Goal: Information Seeking & Learning: Find contact information

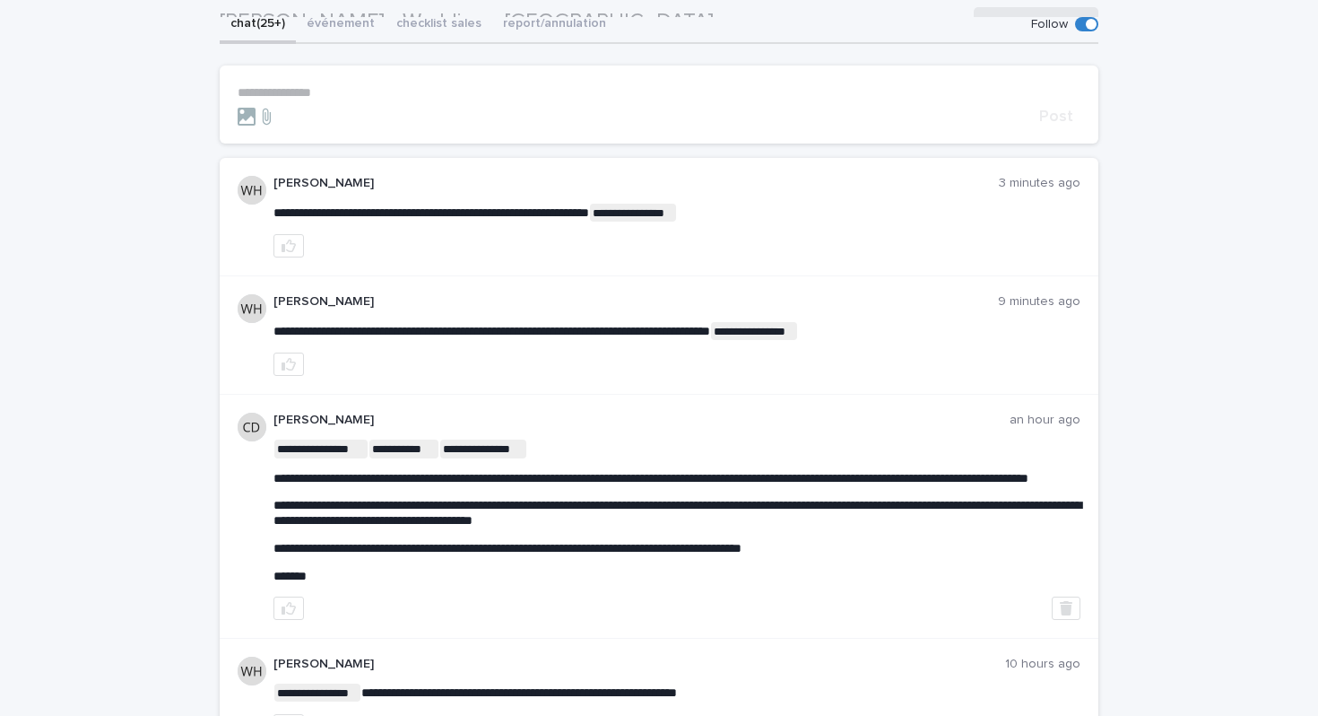
scroll to position [196, 0]
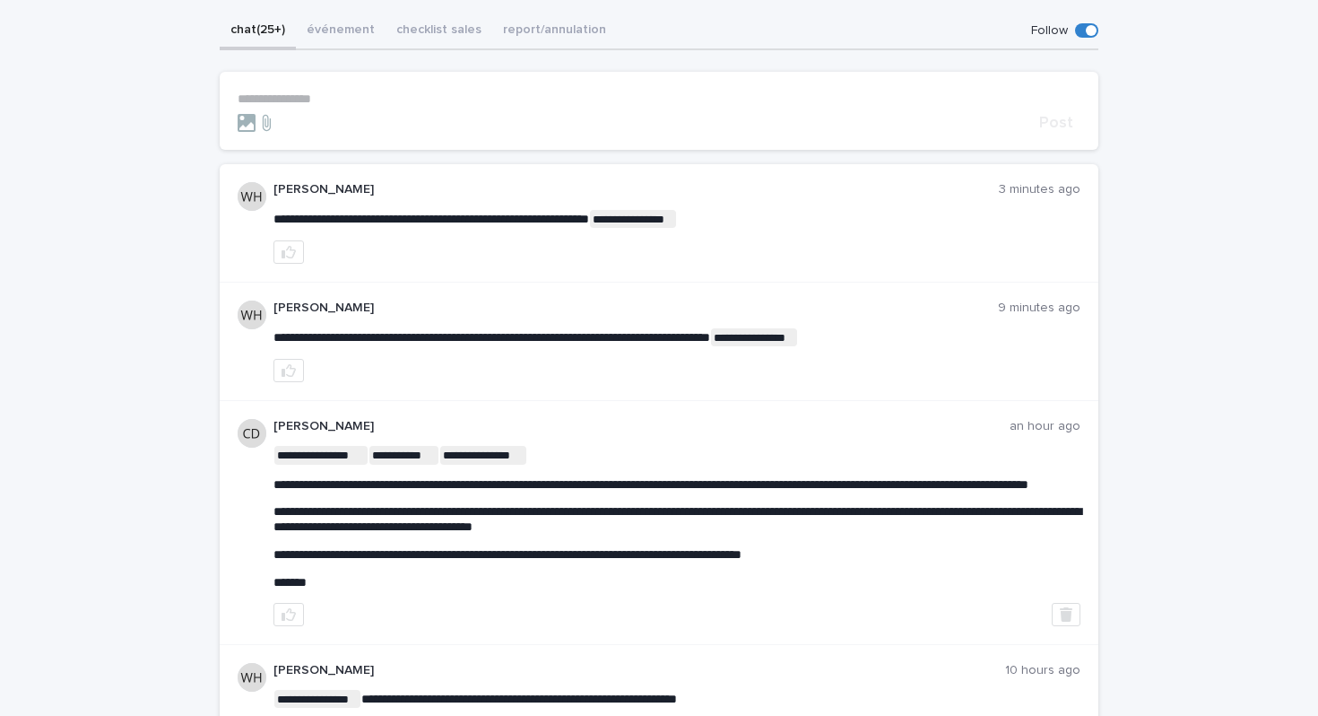
click at [563, 91] on p "**********" at bounding box center [659, 98] width 843 height 15
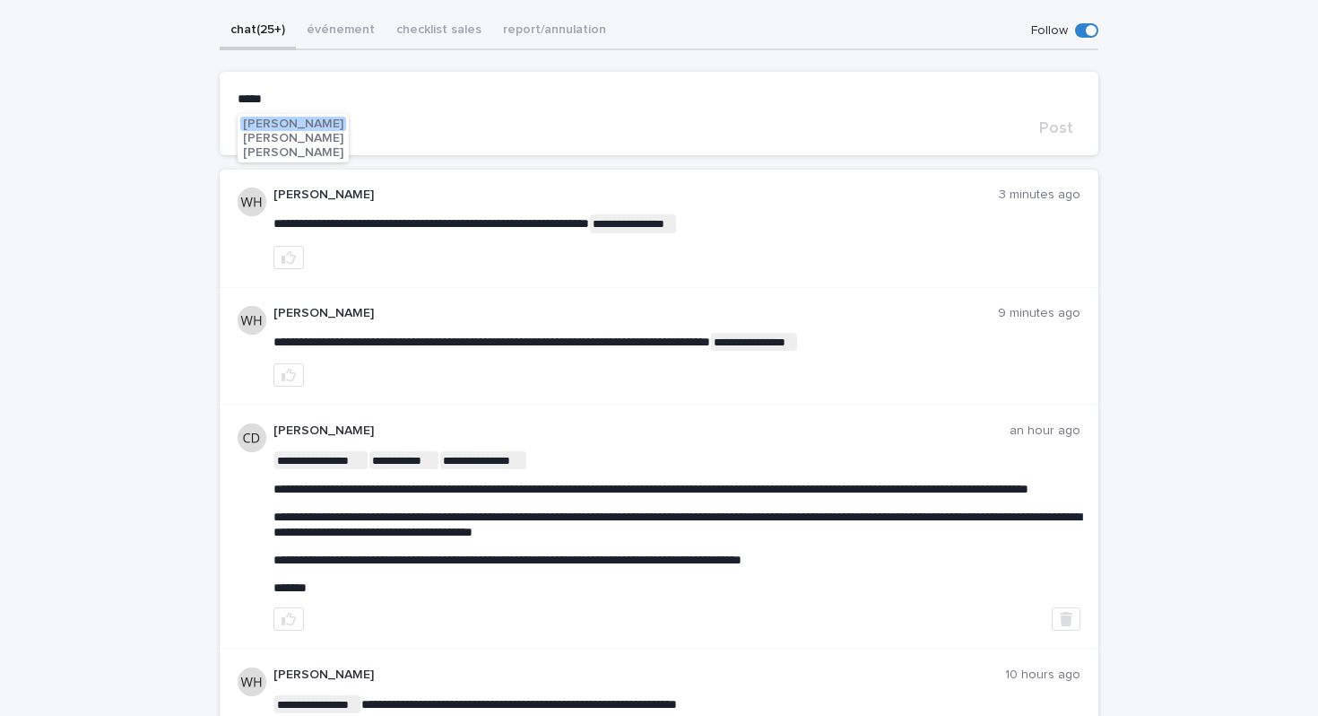
click at [326, 124] on span "William Hearsey" at bounding box center [293, 123] width 100 height 13
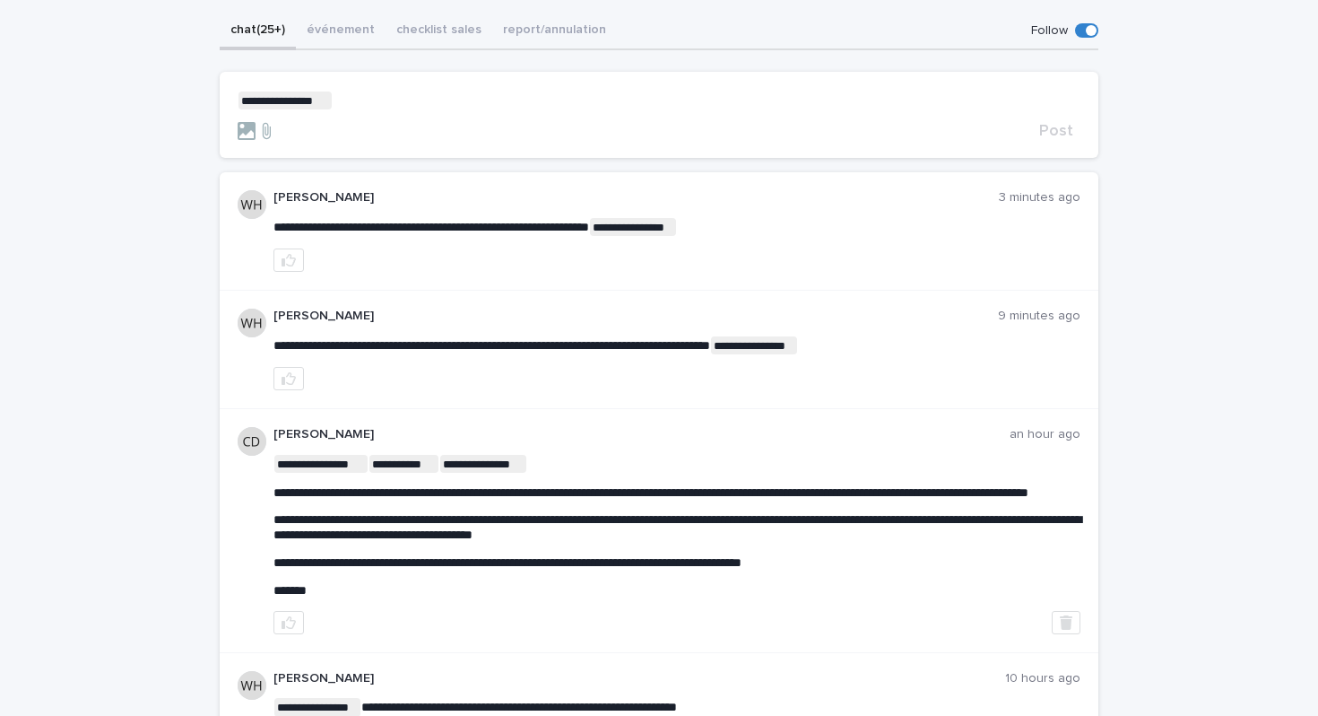
click at [390, 102] on p "**********" at bounding box center [659, 100] width 843 height 18
click at [1060, 134] on span "Post" at bounding box center [1056, 131] width 34 height 16
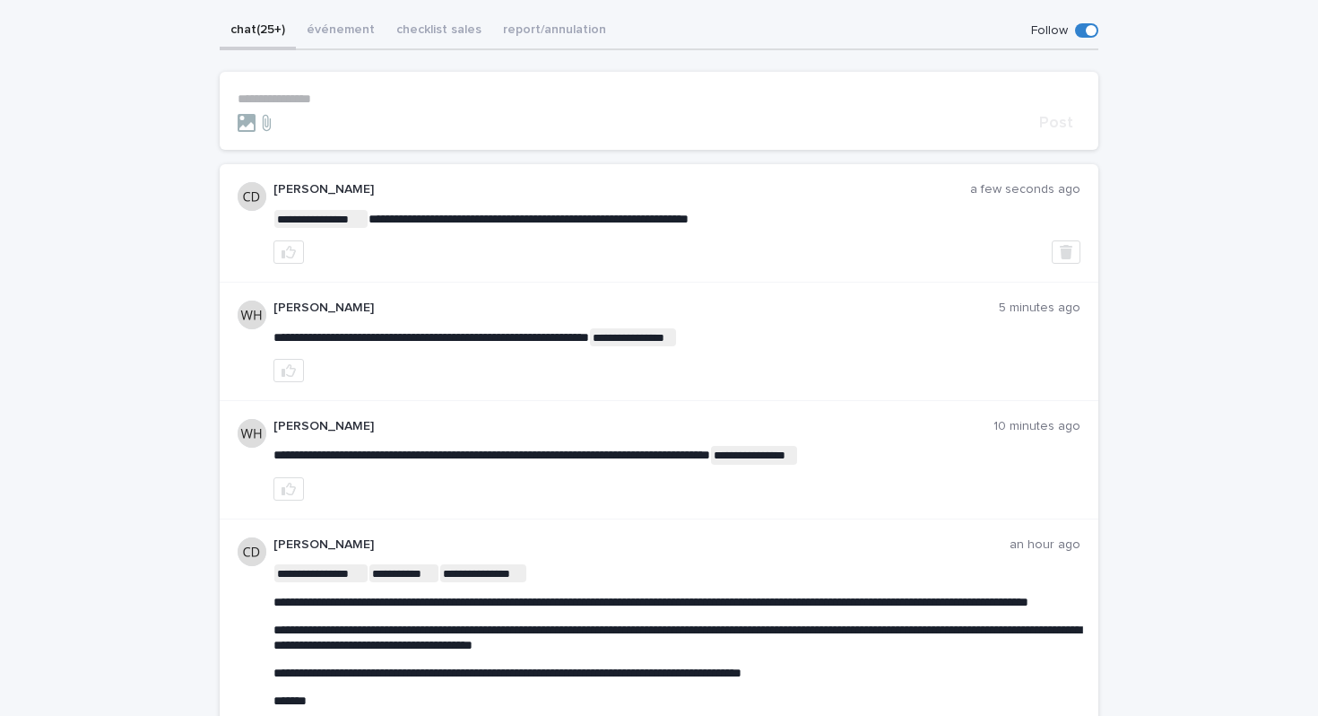
scroll to position [0, 0]
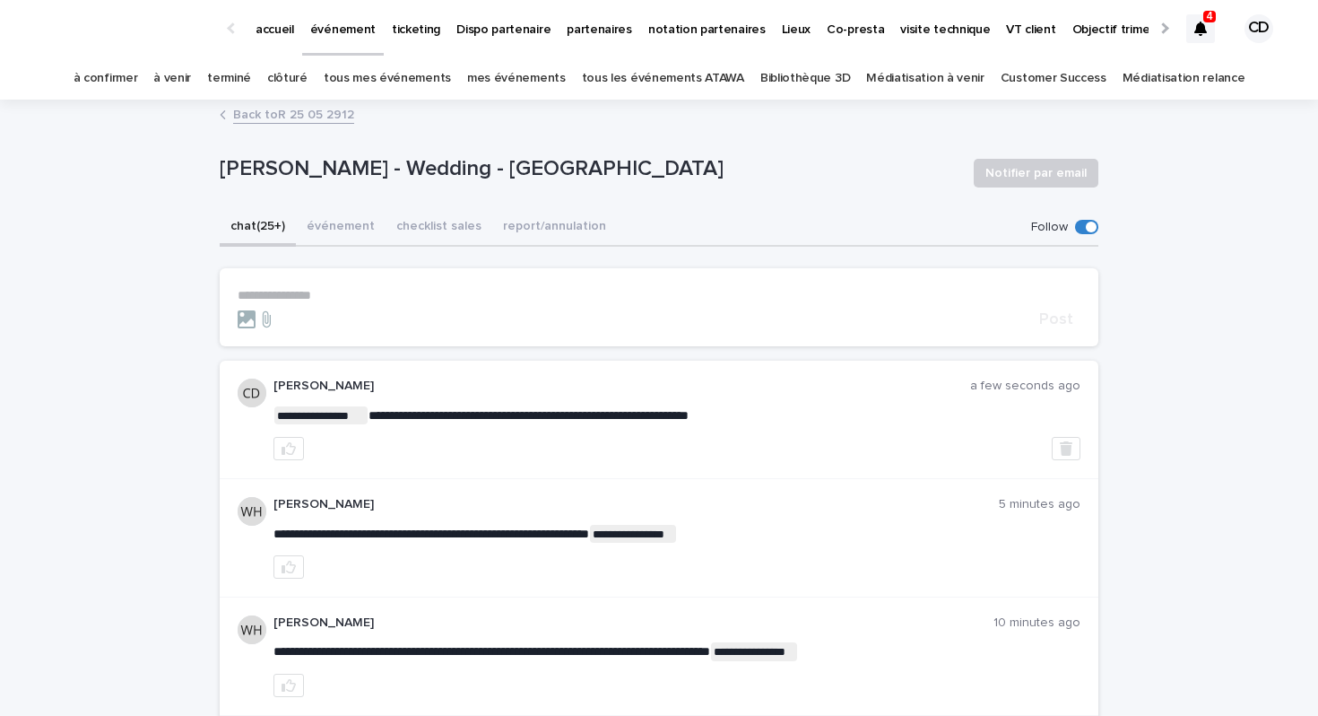
click at [1200, 23] on icon at bounding box center [1201, 29] width 13 height 14
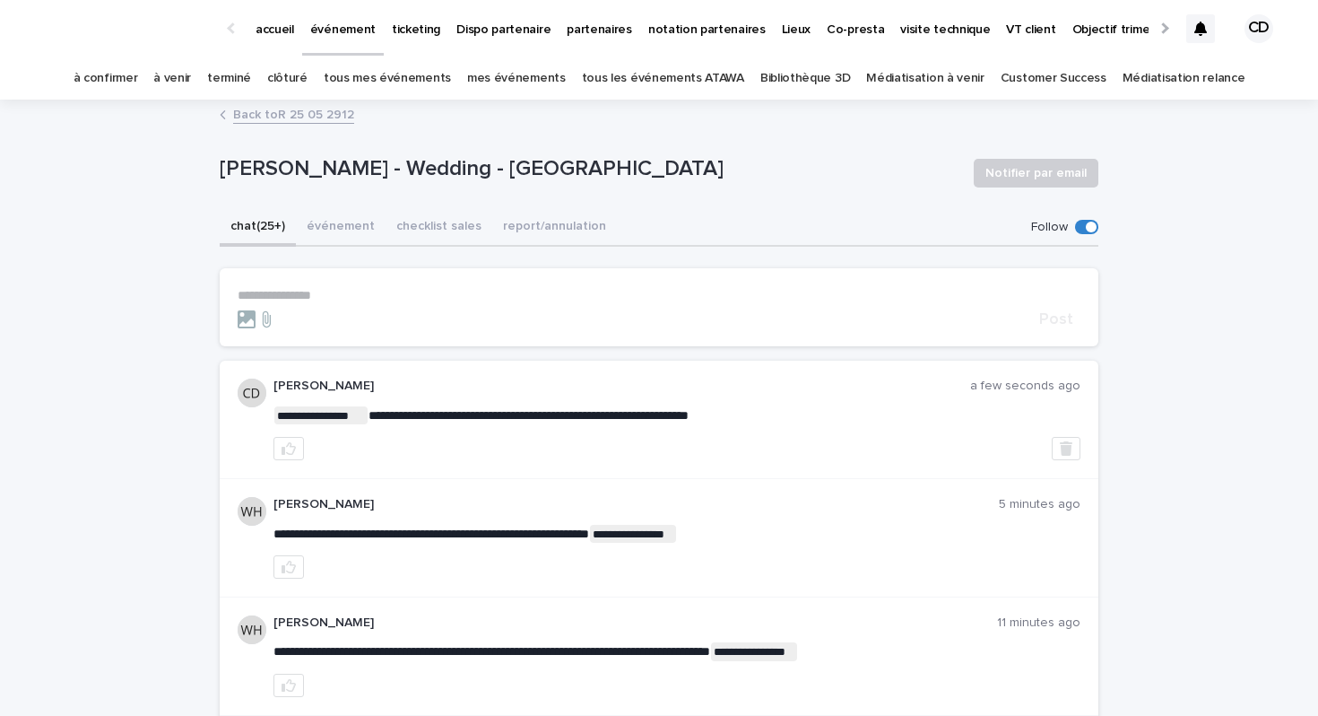
click at [567, 32] on p "partenaires" at bounding box center [599, 19] width 65 height 38
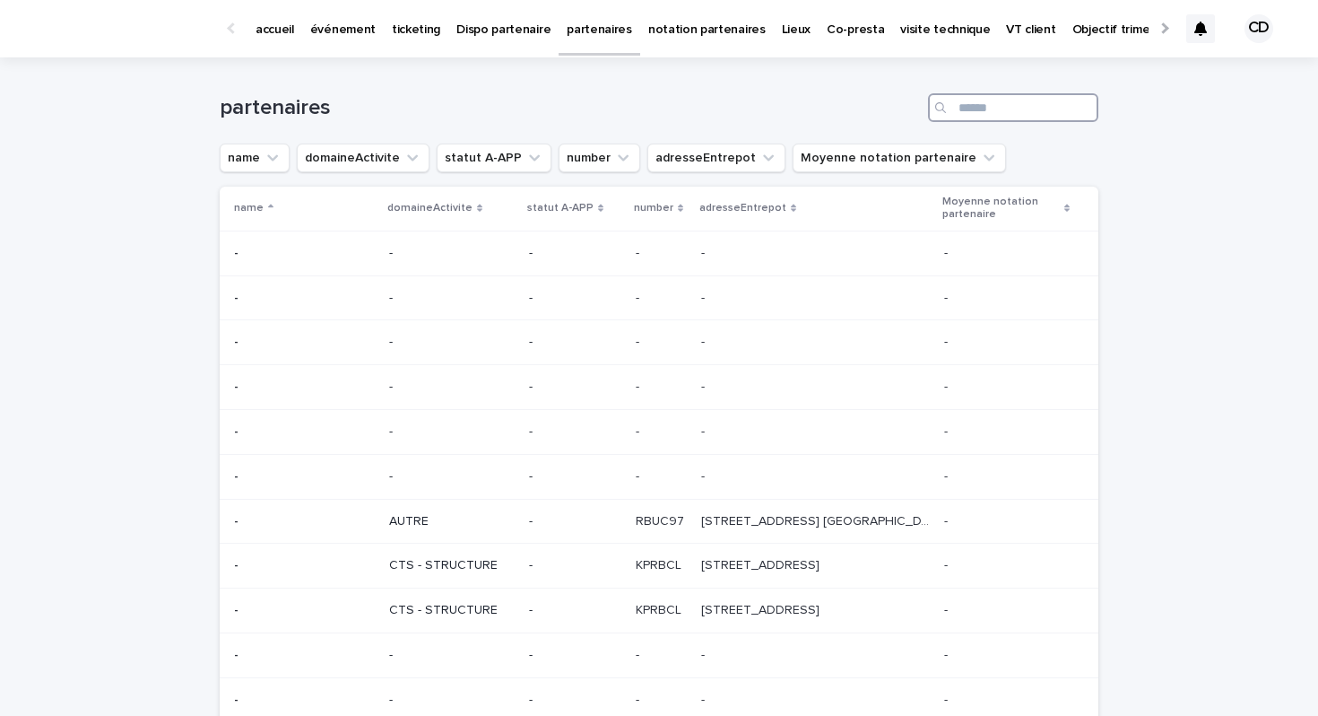
click at [998, 109] on input "Search" at bounding box center [1013, 107] width 170 height 29
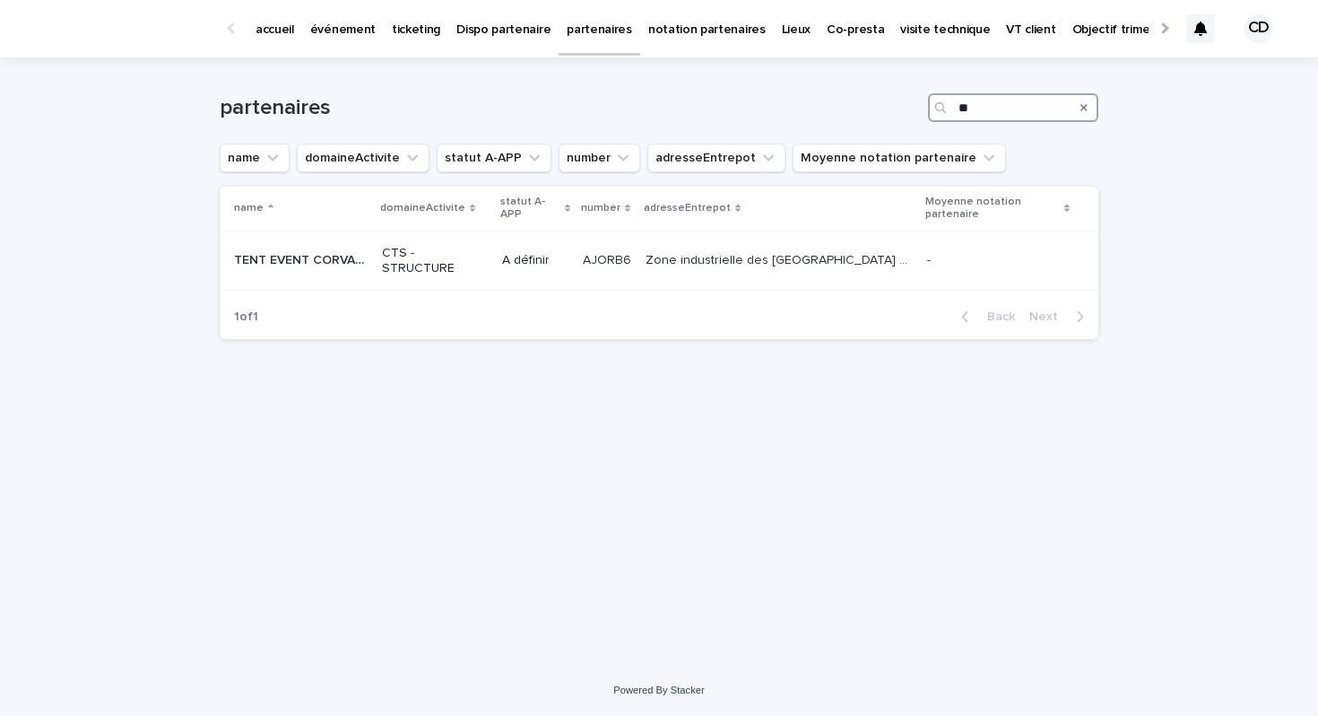
type input "*"
type input "**********"
click at [560, 274] on p "Partenaire potentiel" at bounding box center [566, 261] width 109 height 30
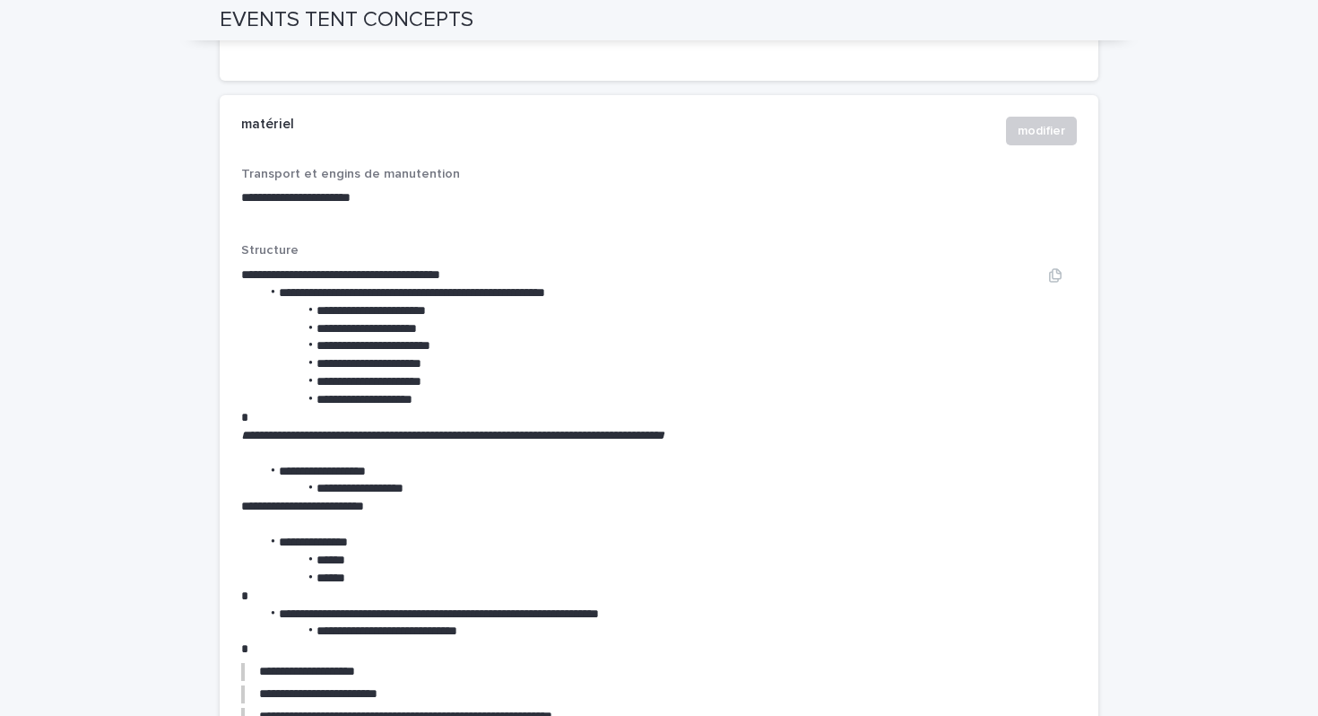
scroll to position [2178, 0]
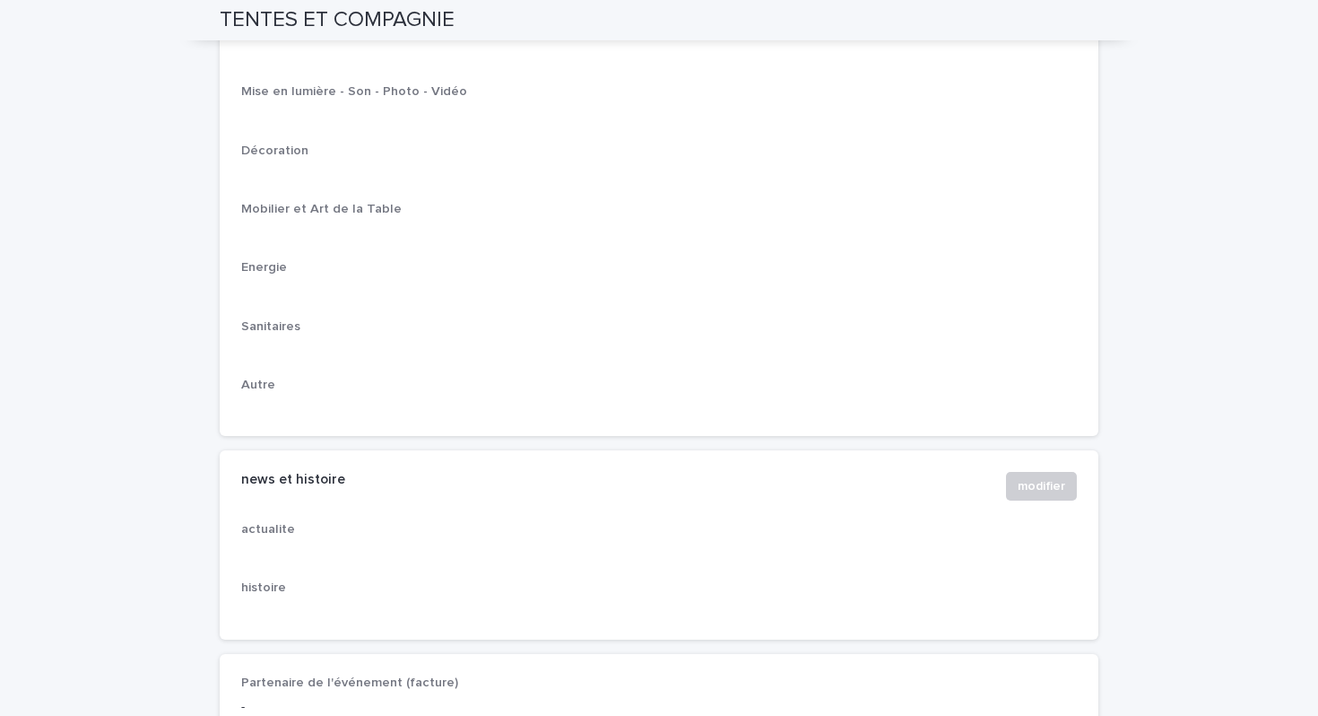
scroll to position [2516, 0]
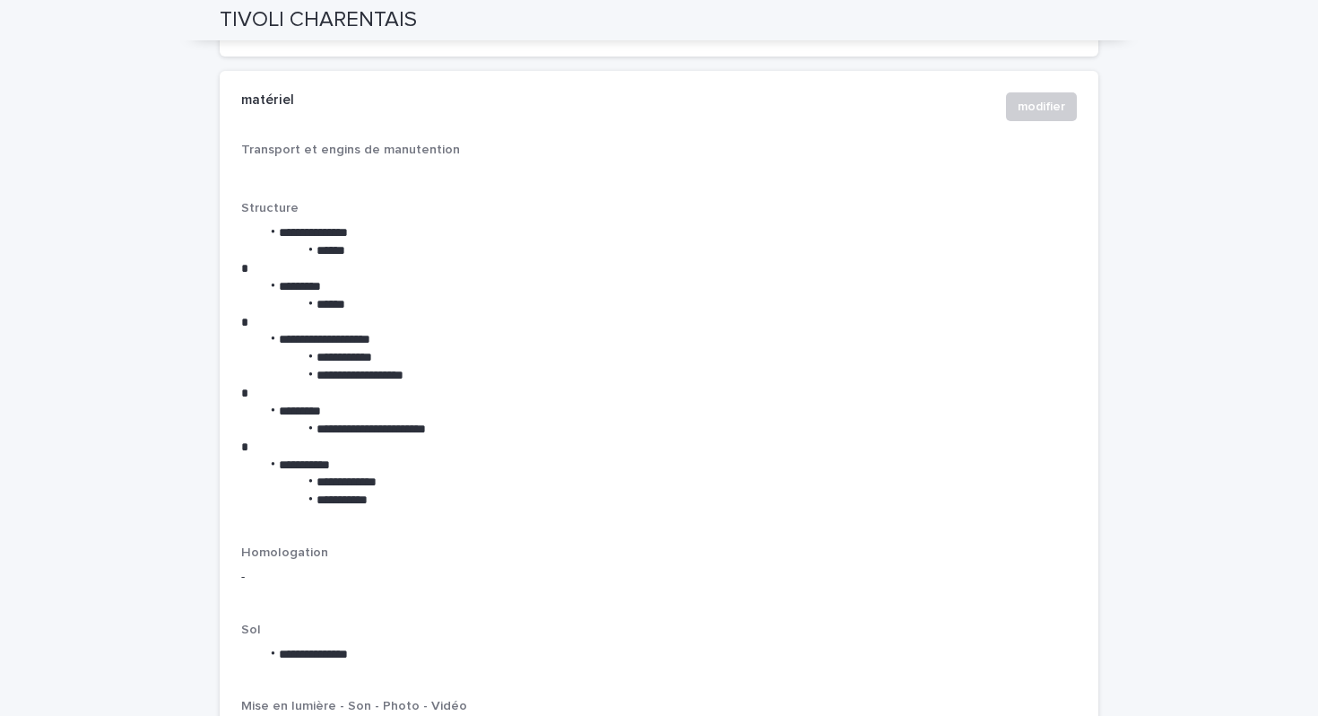
scroll to position [2165, 0]
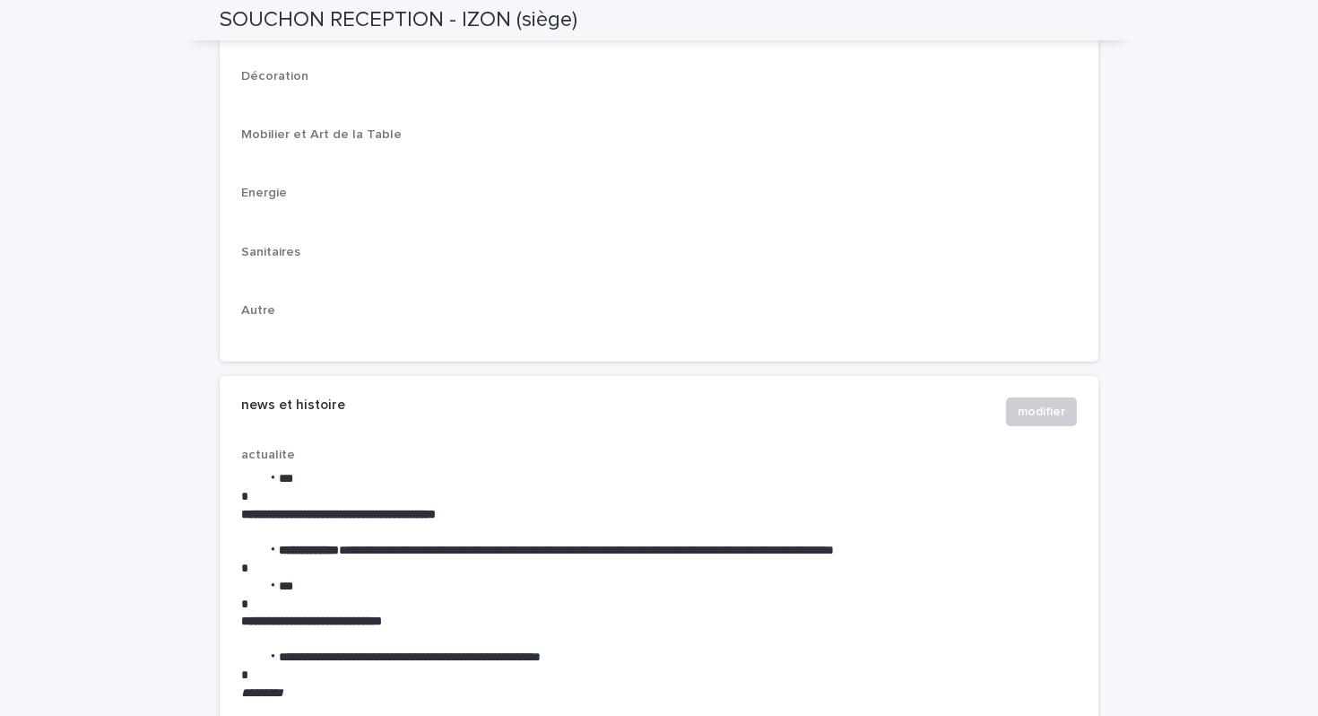
scroll to position [3058, 0]
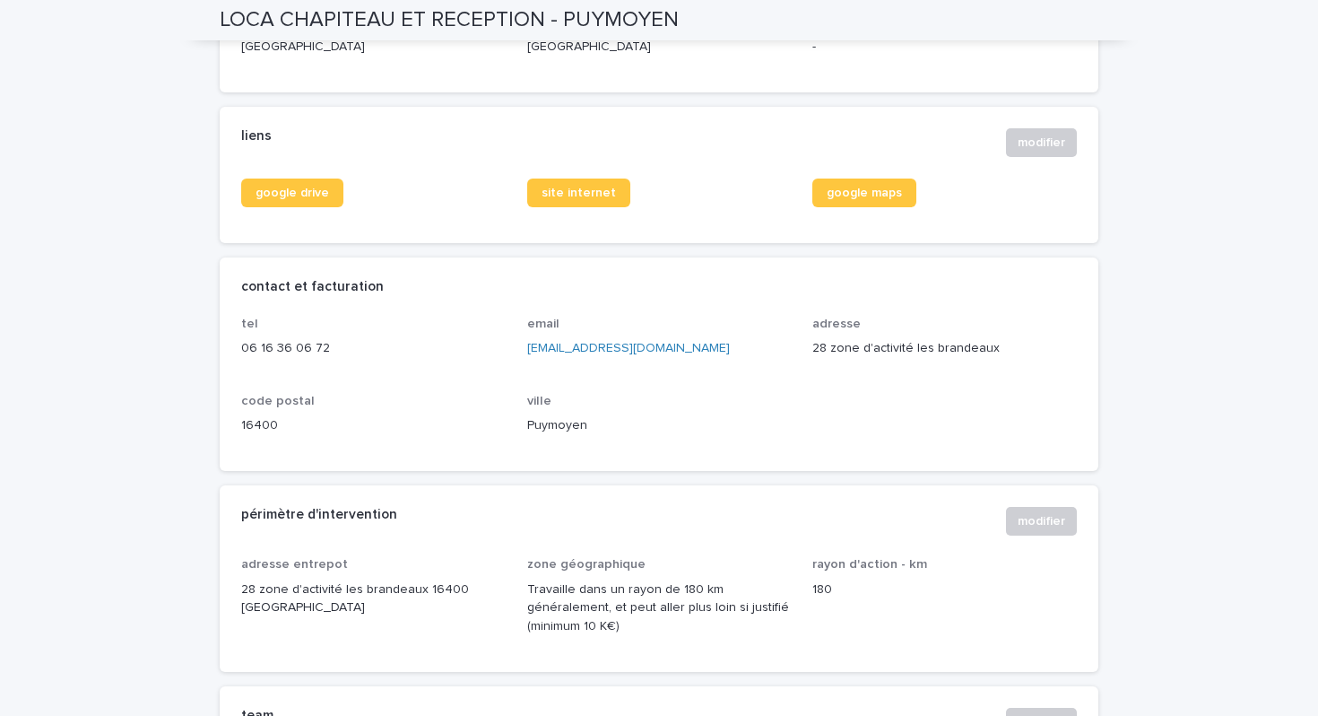
scroll to position [688, 0]
click at [296, 191] on span "google drive" at bounding box center [293, 193] width 74 height 13
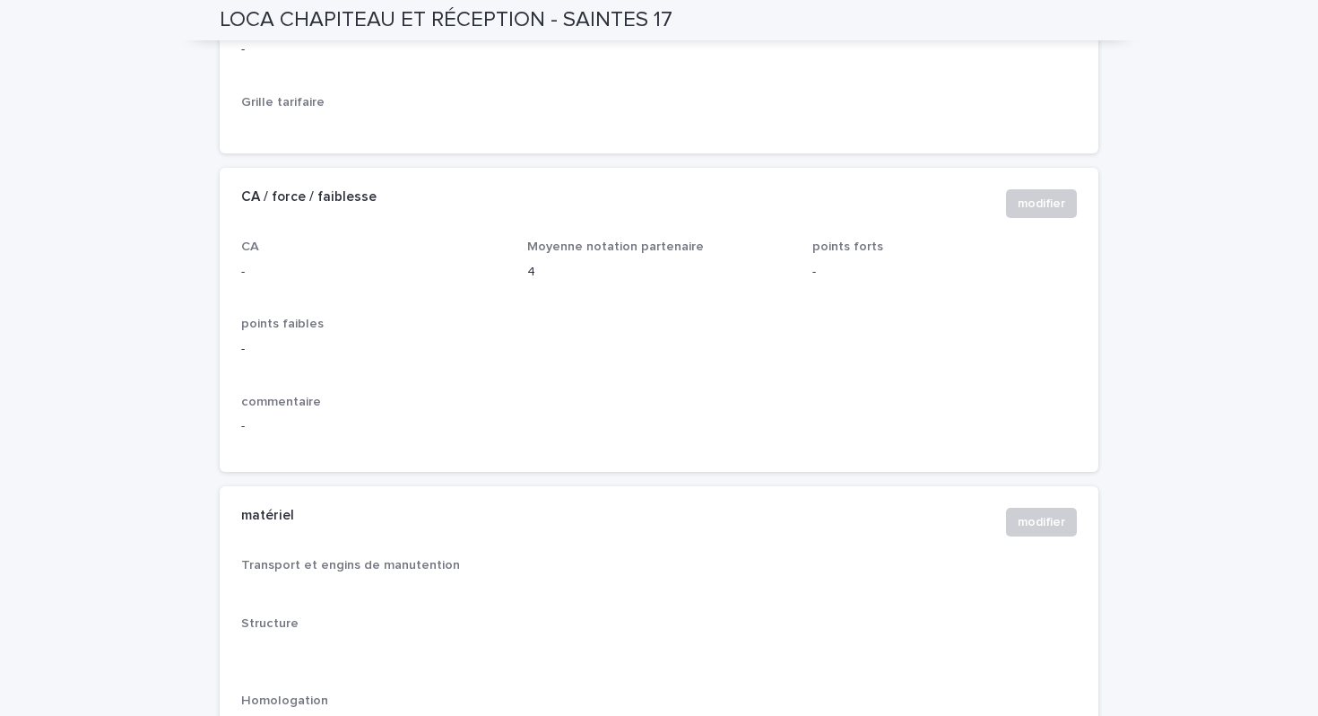
scroll to position [1743, 0]
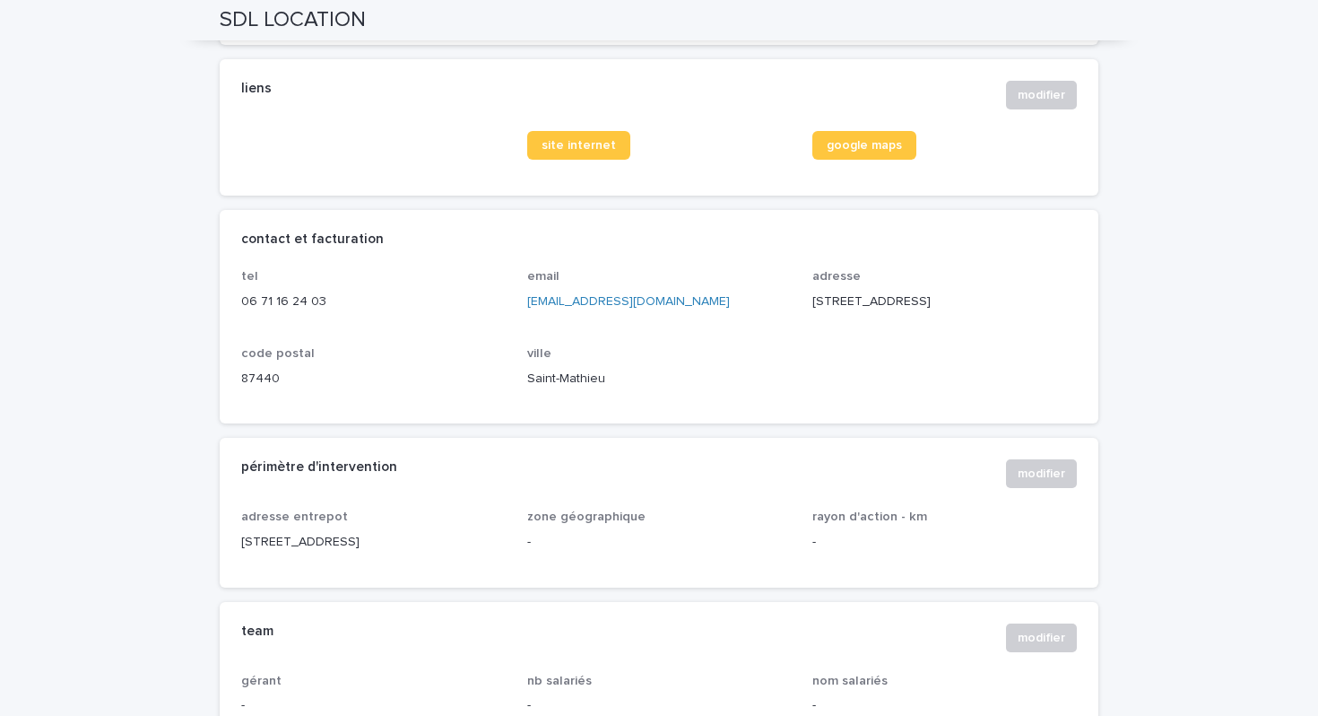
scroll to position [514, 0]
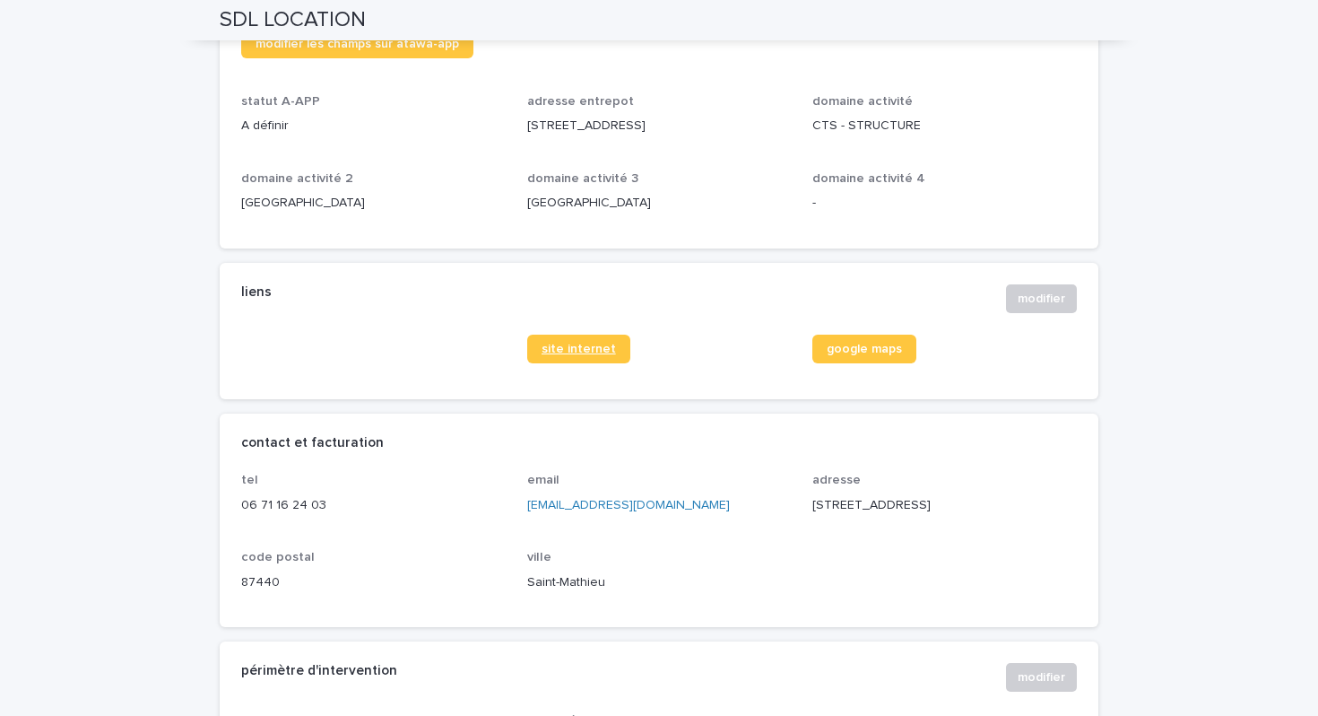
click at [578, 355] on link "site internet" at bounding box center [578, 349] width 103 height 29
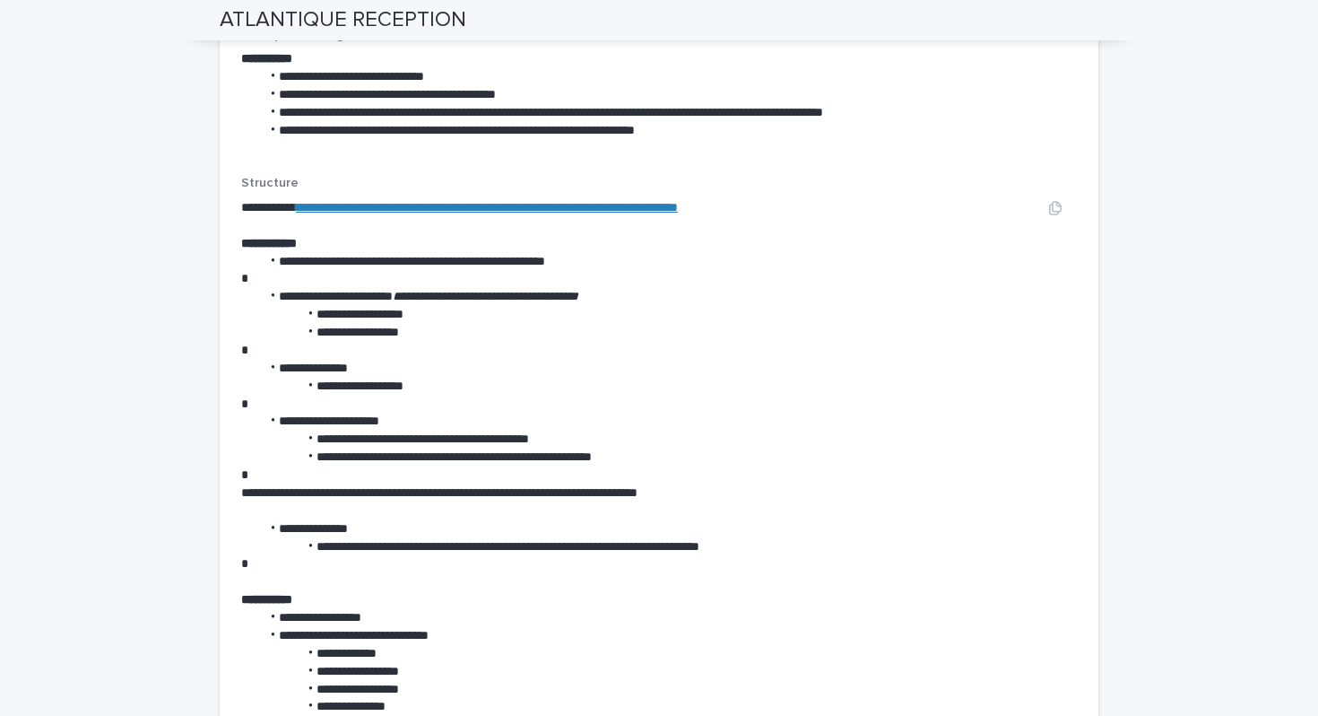
scroll to position [3553, 0]
